Goal: Transaction & Acquisition: Purchase product/service

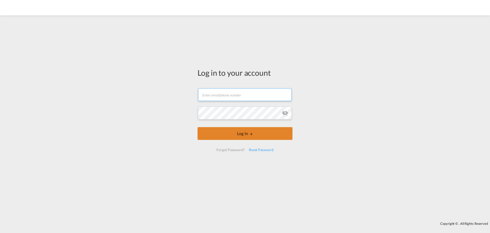
type input "[EMAIL_ADDRESS][DOMAIN_NAME]"
click at [247, 131] on button "Log In" at bounding box center [245, 133] width 95 height 13
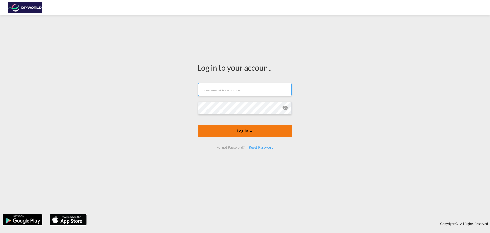
type input "[EMAIL_ADDRESS][DOMAIN_NAME]"
click at [240, 133] on button "Log In" at bounding box center [245, 130] width 95 height 13
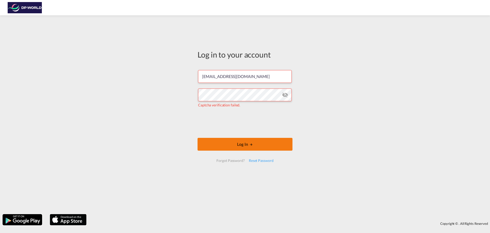
click at [232, 144] on button "Log In" at bounding box center [245, 144] width 95 height 13
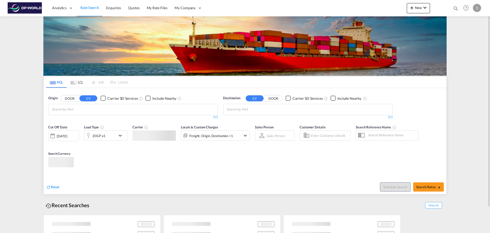
click at [111, 111] on md-chips at bounding box center [133, 109] width 169 height 11
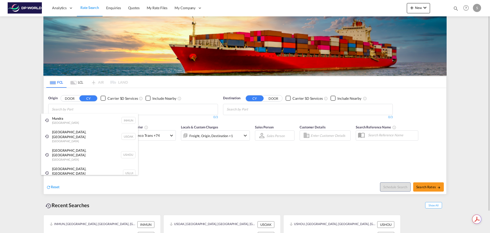
type input "m"
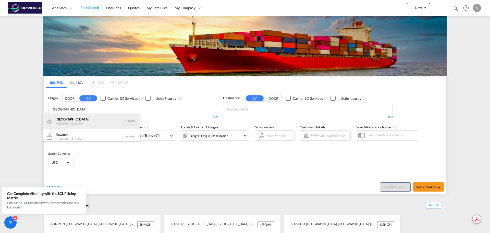
type input "[GEOGRAPHIC_DATA]"
click at [126, 121] on div "[GEOGRAPHIC_DATA] [GEOGRAPHIC_DATA] HKHKG" at bounding box center [91, 120] width 97 height 15
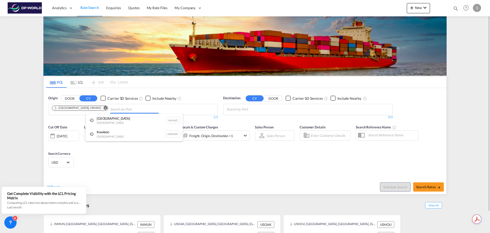
drag, startPoint x: 259, startPoint y: 108, endPoint x: 263, endPoint y: 109, distance: 3.5
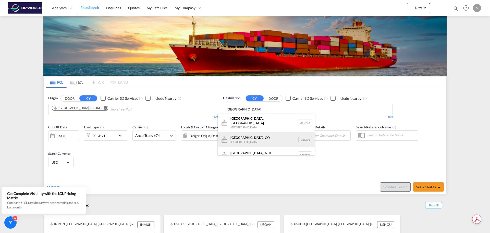
type input "[GEOGRAPHIC_DATA]"
click at [258, 135] on div "[GEOGRAPHIC_DATA] , [GEOGRAPHIC_DATA] [GEOGRAPHIC_DATA] USDEN" at bounding box center [266, 139] width 97 height 15
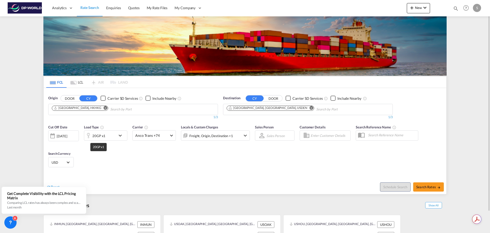
click at [102, 136] on div "20GP x1" at bounding box center [98, 135] width 13 height 7
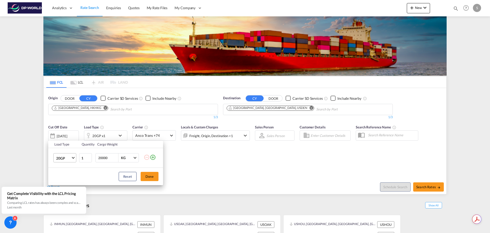
click at [76, 158] on md-select-value "20GP" at bounding box center [66, 157] width 20 height 9
click at [69, 170] on md-option "40GP" at bounding box center [69, 170] width 35 height 12
click at [151, 176] on button "Done" at bounding box center [150, 176] width 18 height 9
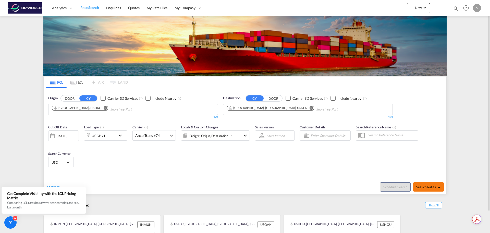
click at [426, 186] on span "Search Rates" at bounding box center [429, 187] width 25 height 4
type input "HKHKG to USDEN / [DATE]"
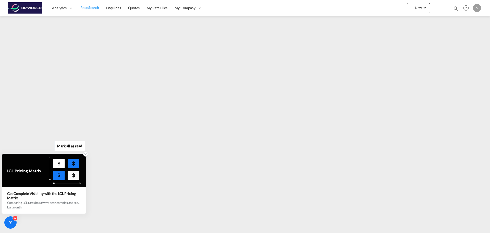
click at [85, 152] on icon at bounding box center [86, 154] width 4 height 4
